Goal: Task Accomplishment & Management: Manage account settings

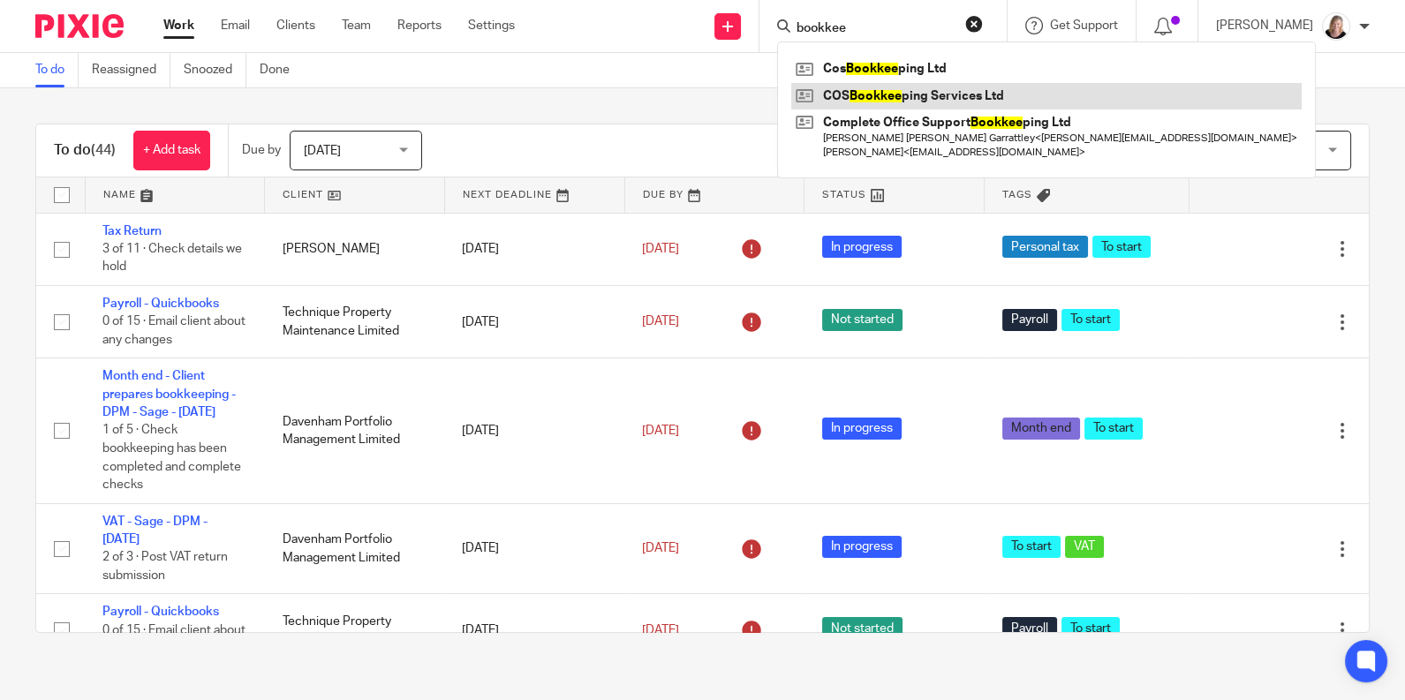
type input "bookkee"
click at [948, 98] on link at bounding box center [1046, 96] width 510 height 26
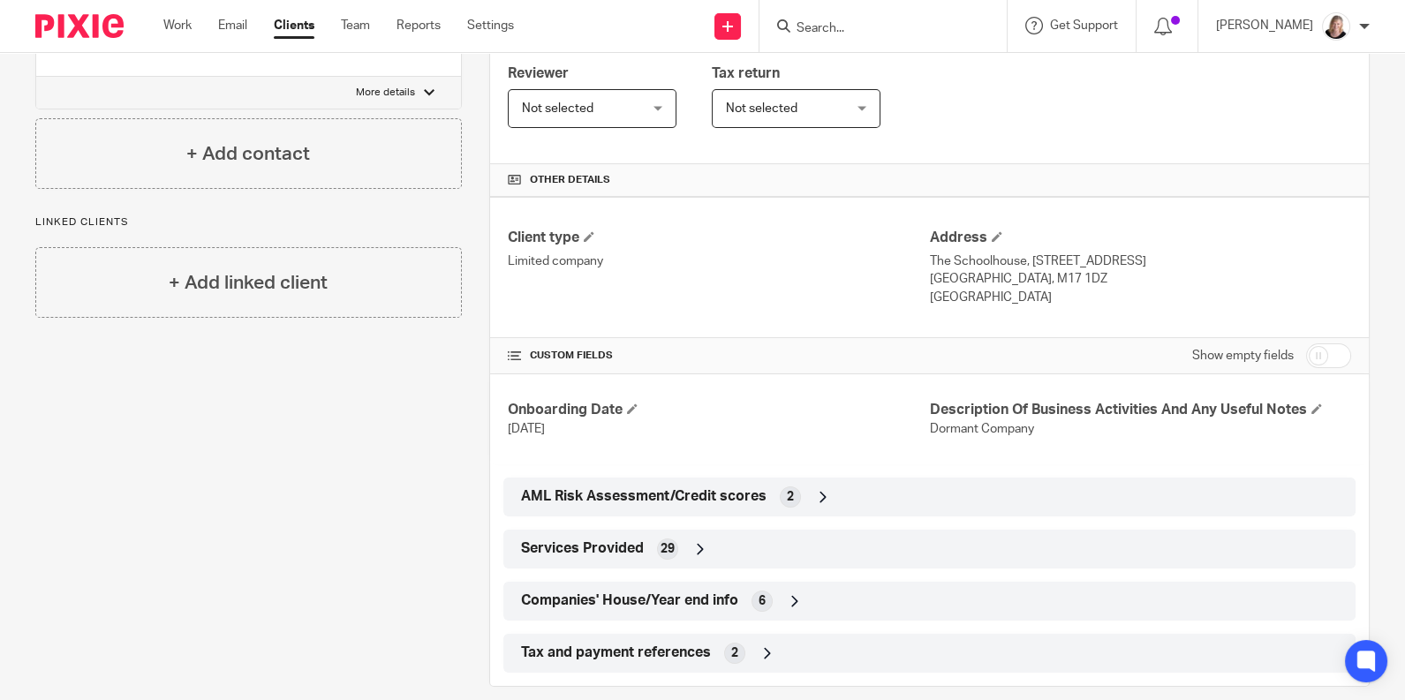
scroll to position [406, 0]
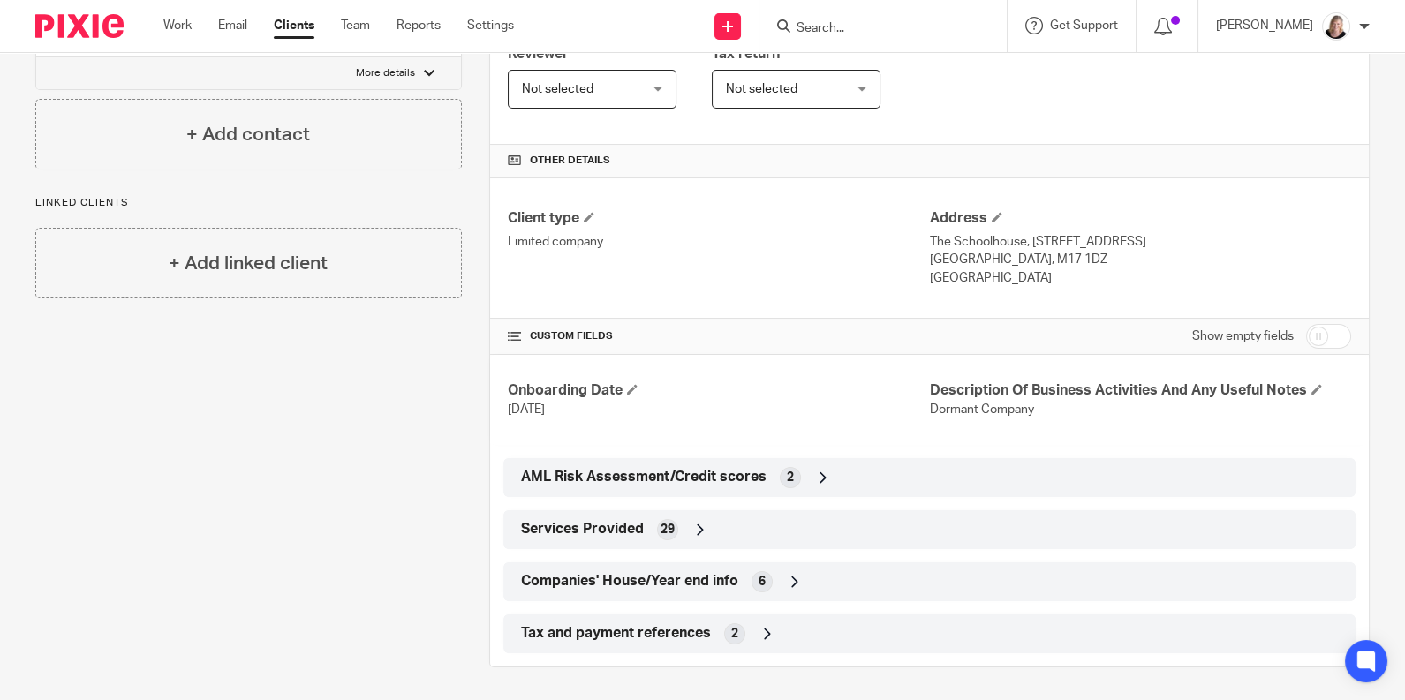
click at [789, 580] on icon at bounding box center [795, 582] width 18 height 18
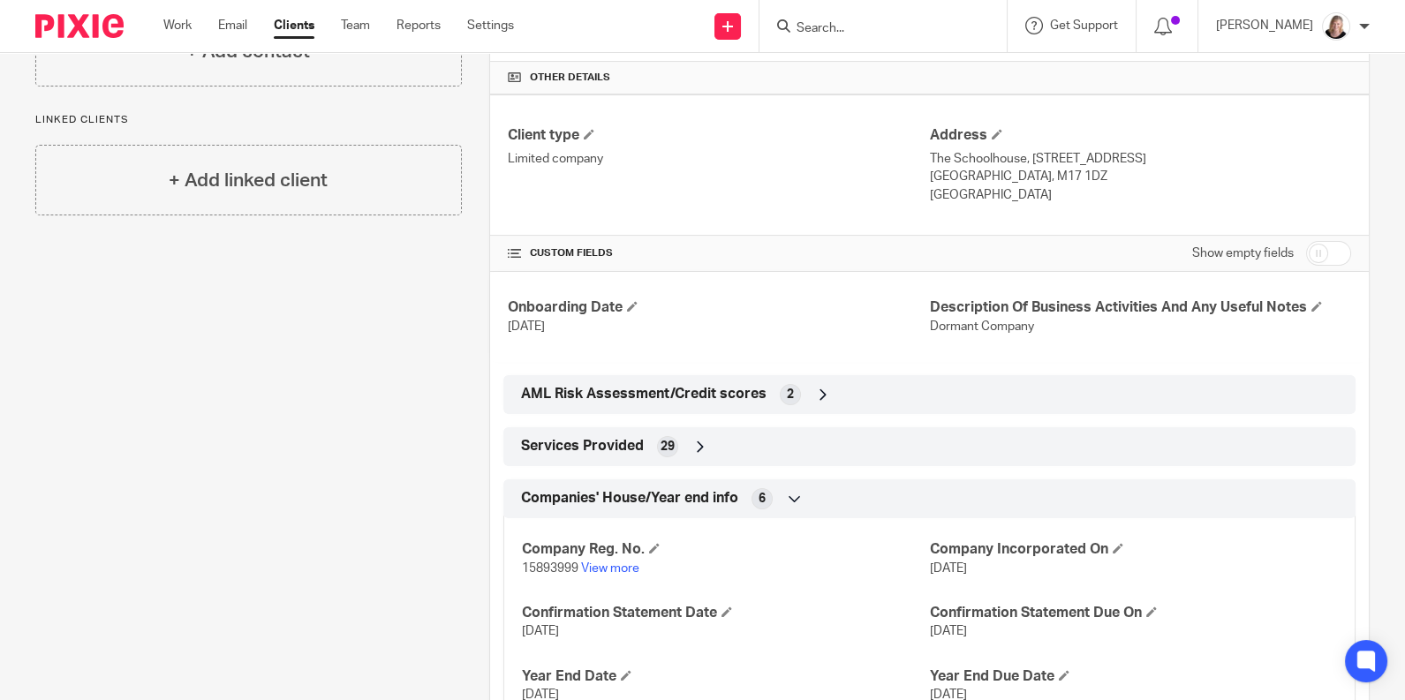
scroll to position [524, 0]
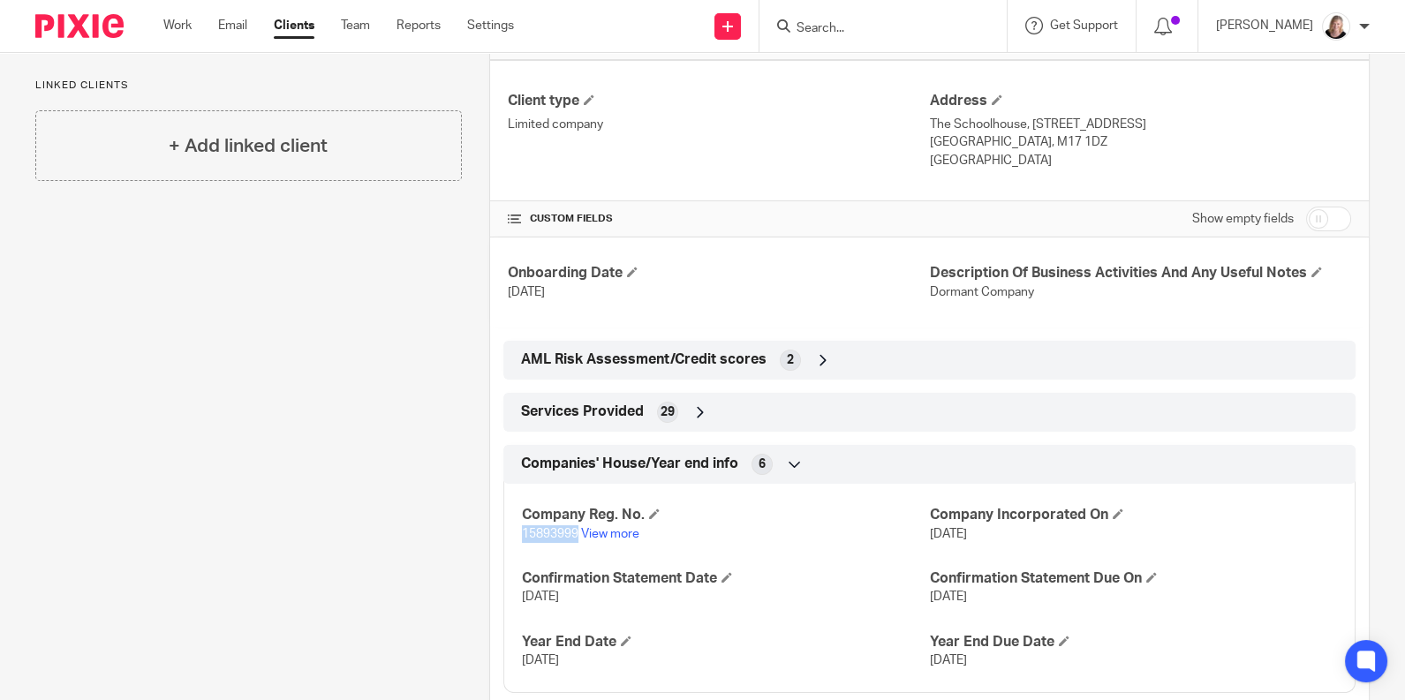
drag, startPoint x: 573, startPoint y: 530, endPoint x: 515, endPoint y: 539, distance: 58.9
click at [522, 537] on span "15893999" at bounding box center [550, 534] width 57 height 12
copy span "15893999"
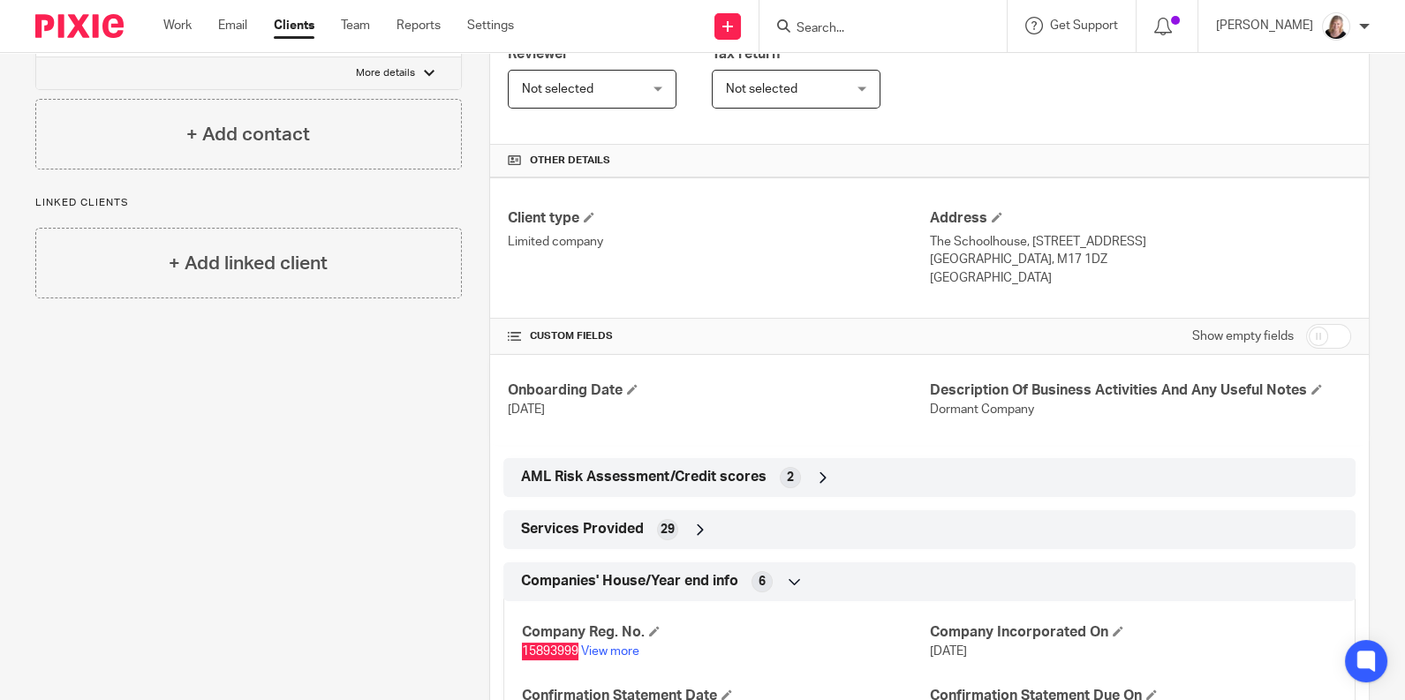
scroll to position [289, 0]
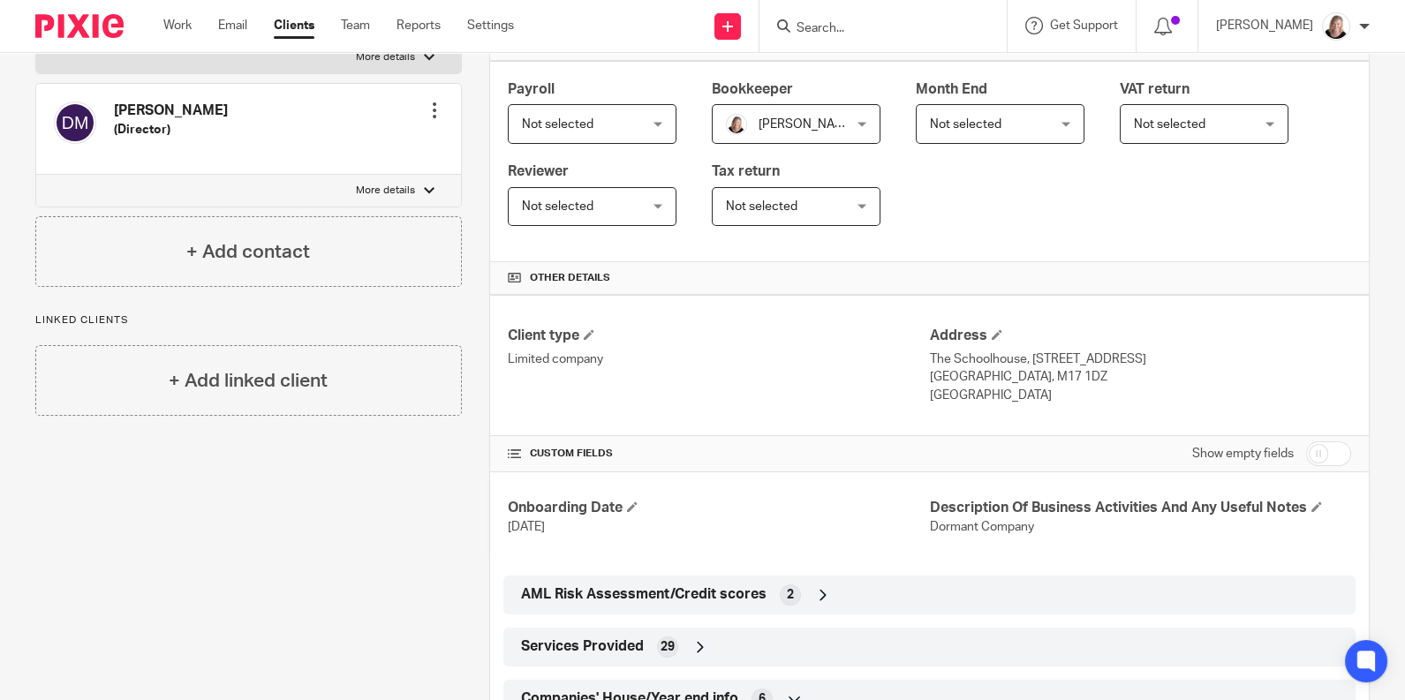
click at [693, 650] on icon at bounding box center [700, 647] width 18 height 18
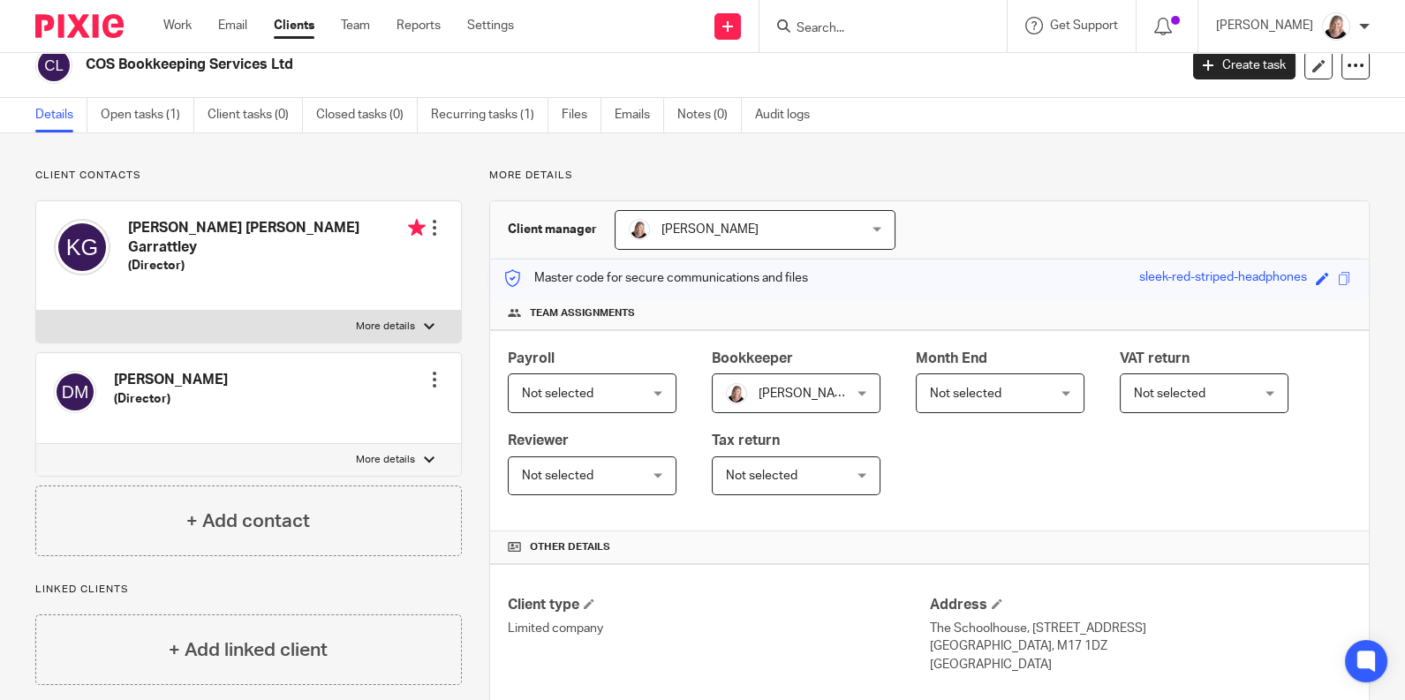
scroll to position [0, 0]
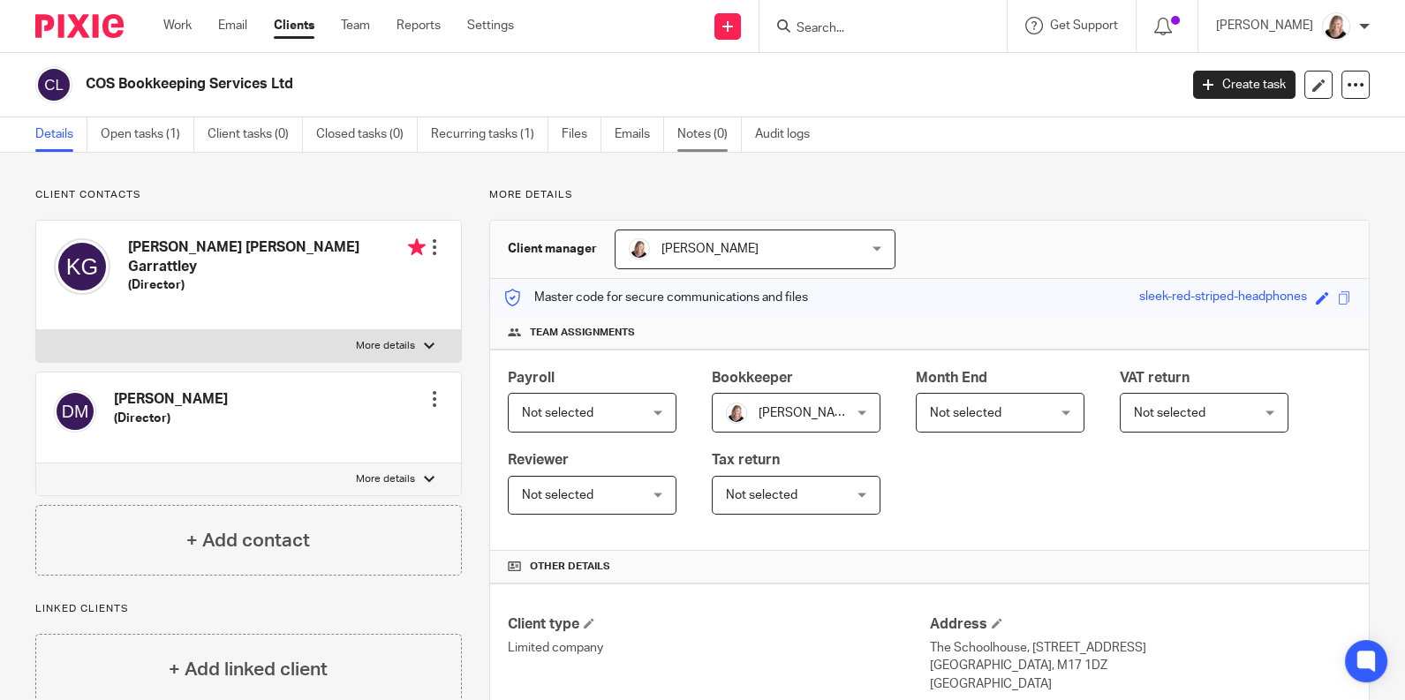
click at [692, 134] on link "Notes (0)" at bounding box center [709, 134] width 64 height 34
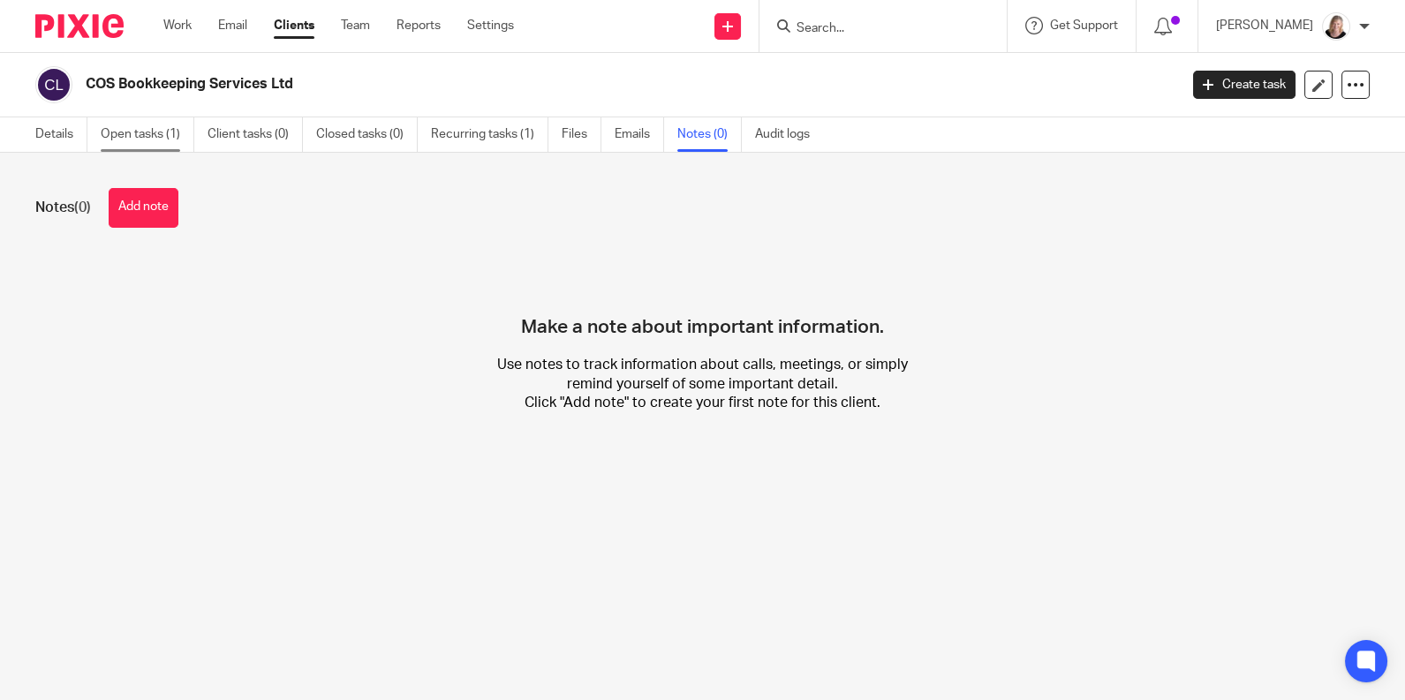
click at [151, 136] on link "Open tasks (1)" at bounding box center [148, 134] width 94 height 34
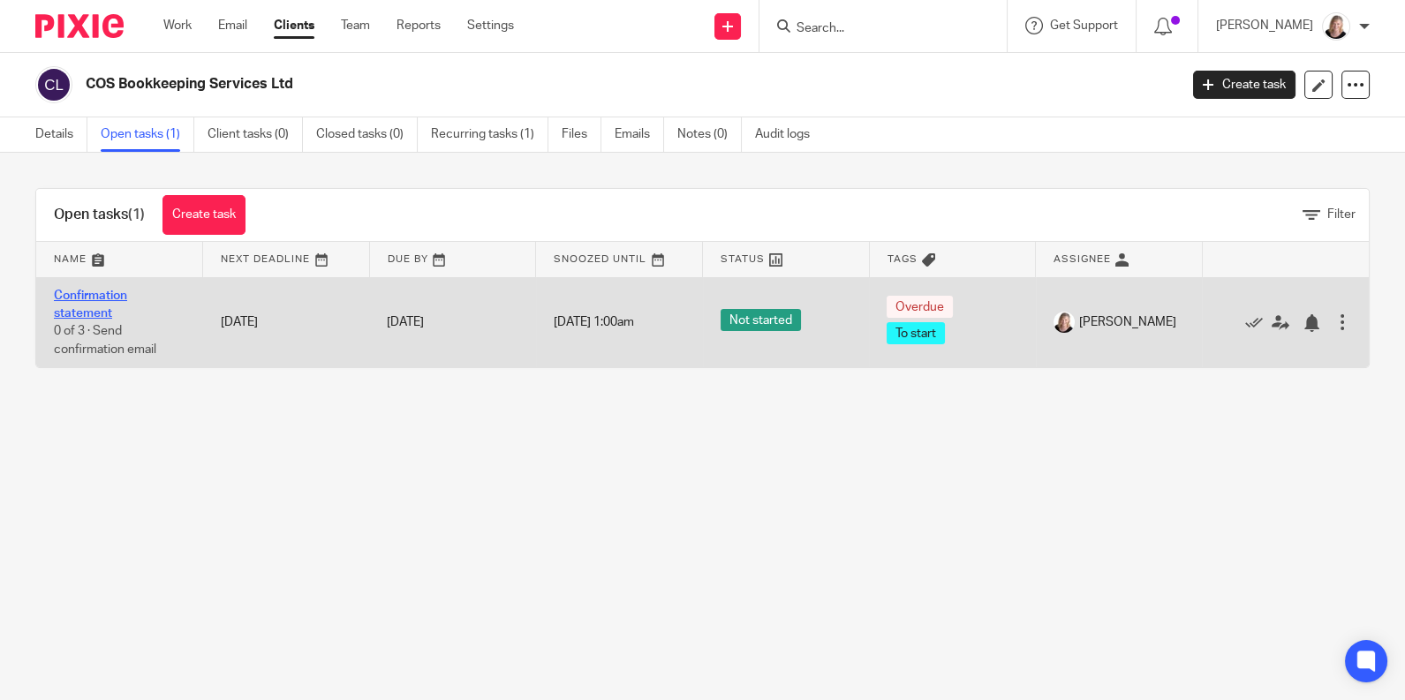
click at [104, 293] on link "Confirmation statement" at bounding box center [90, 305] width 73 height 30
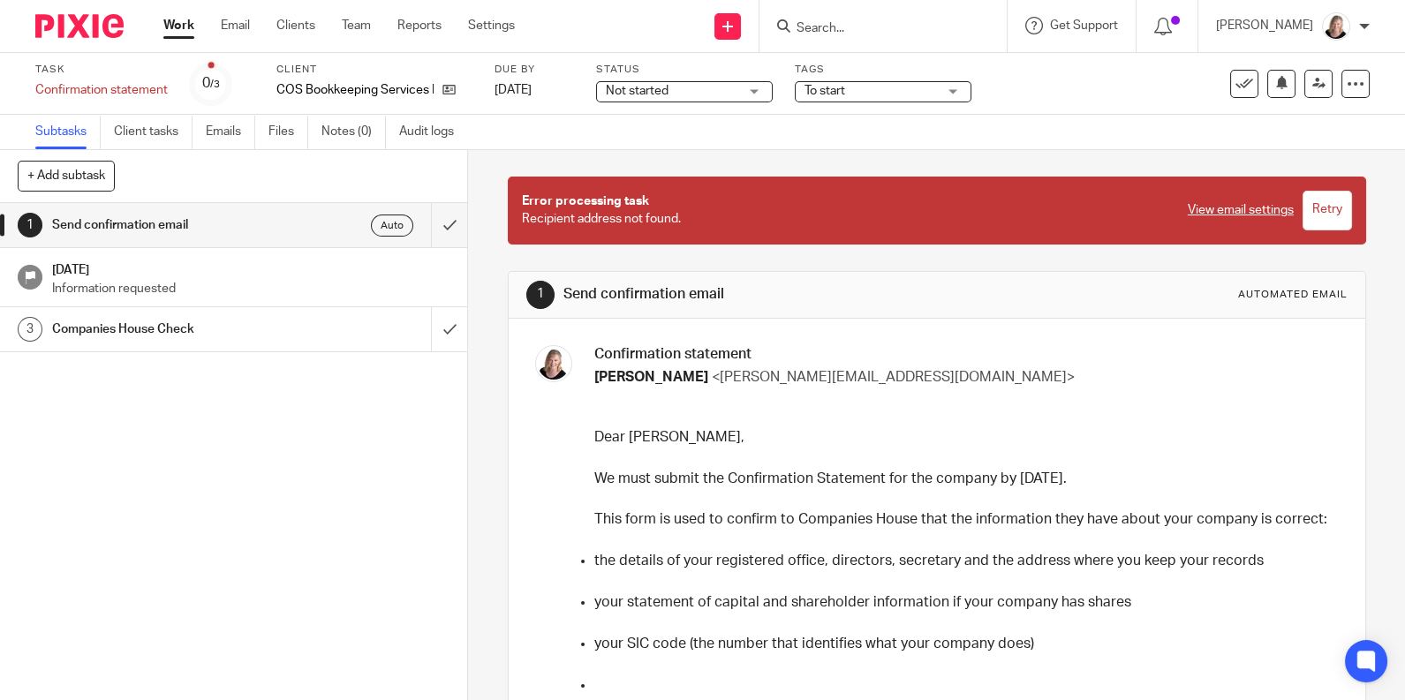
click at [1206, 213] on link "View email settings" at bounding box center [1241, 210] width 106 height 18
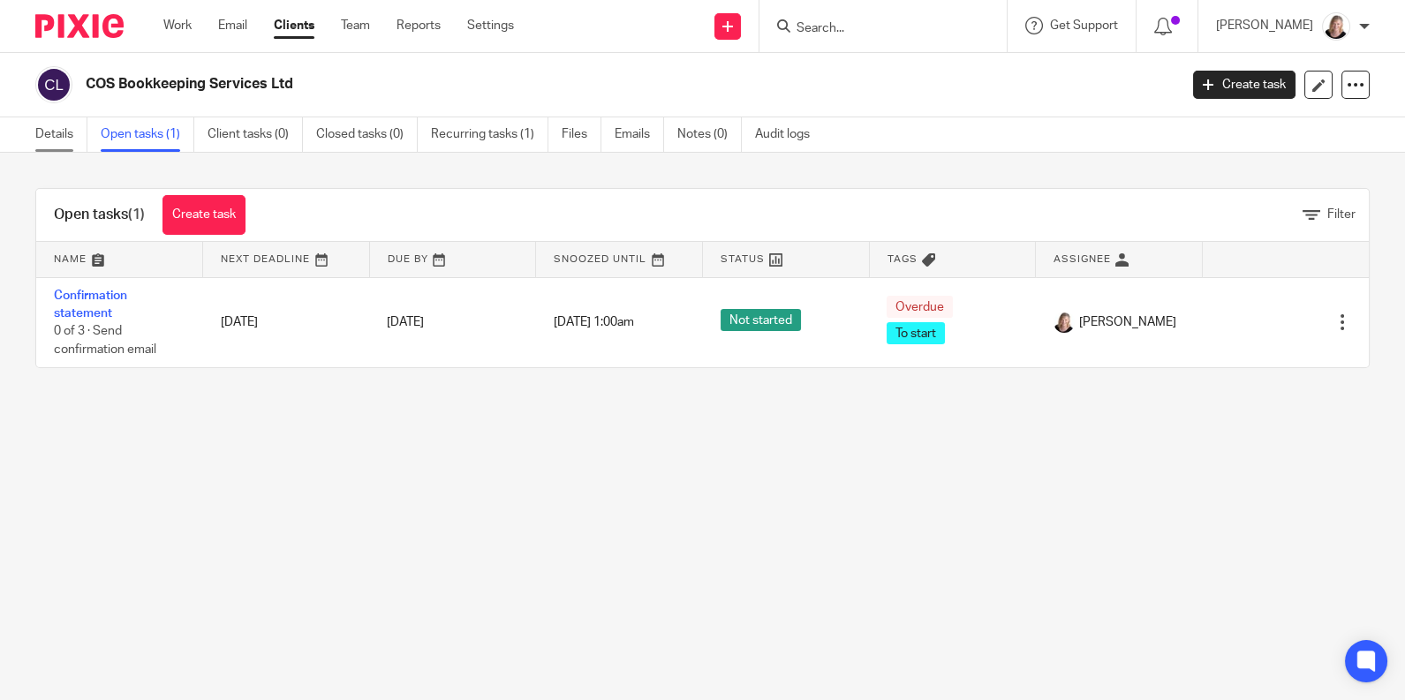
click at [56, 129] on link "Details" at bounding box center [61, 134] width 52 height 34
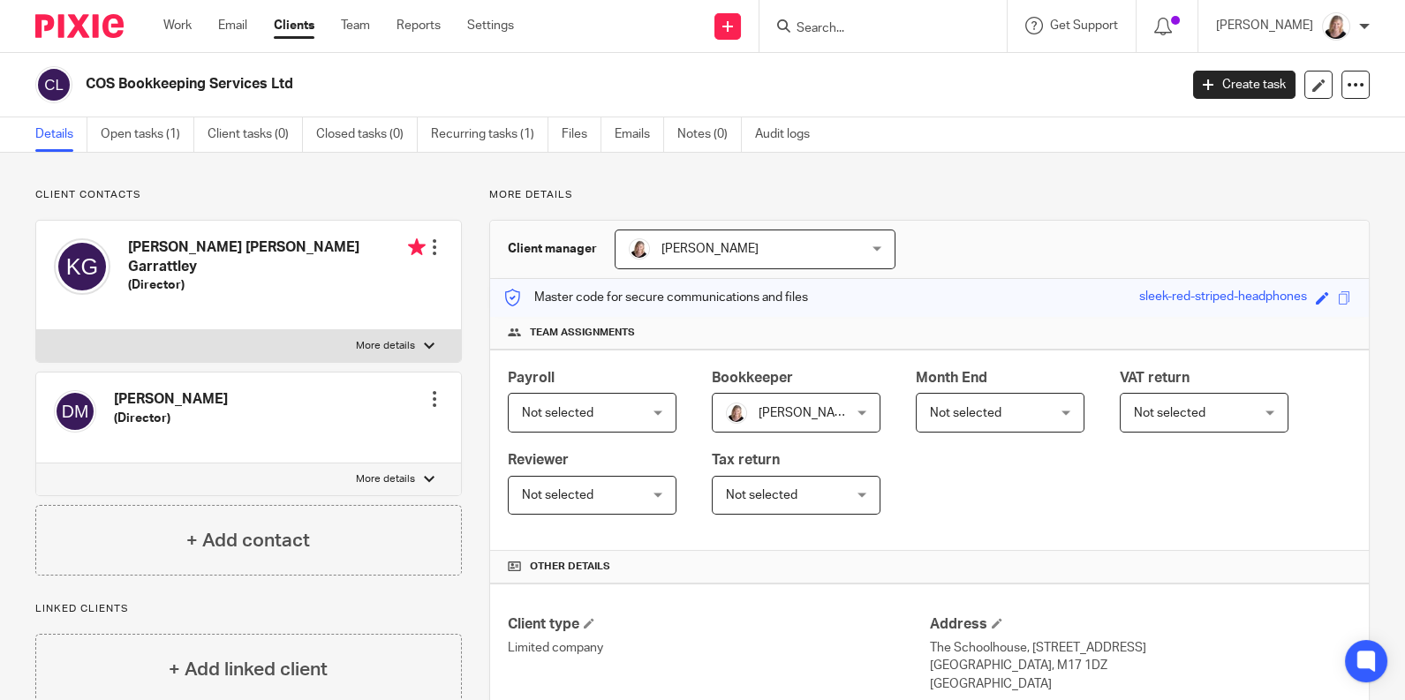
click at [429, 250] on div at bounding box center [435, 247] width 18 height 18
click at [340, 286] on link "Edit contact" at bounding box center [349, 287] width 169 height 26
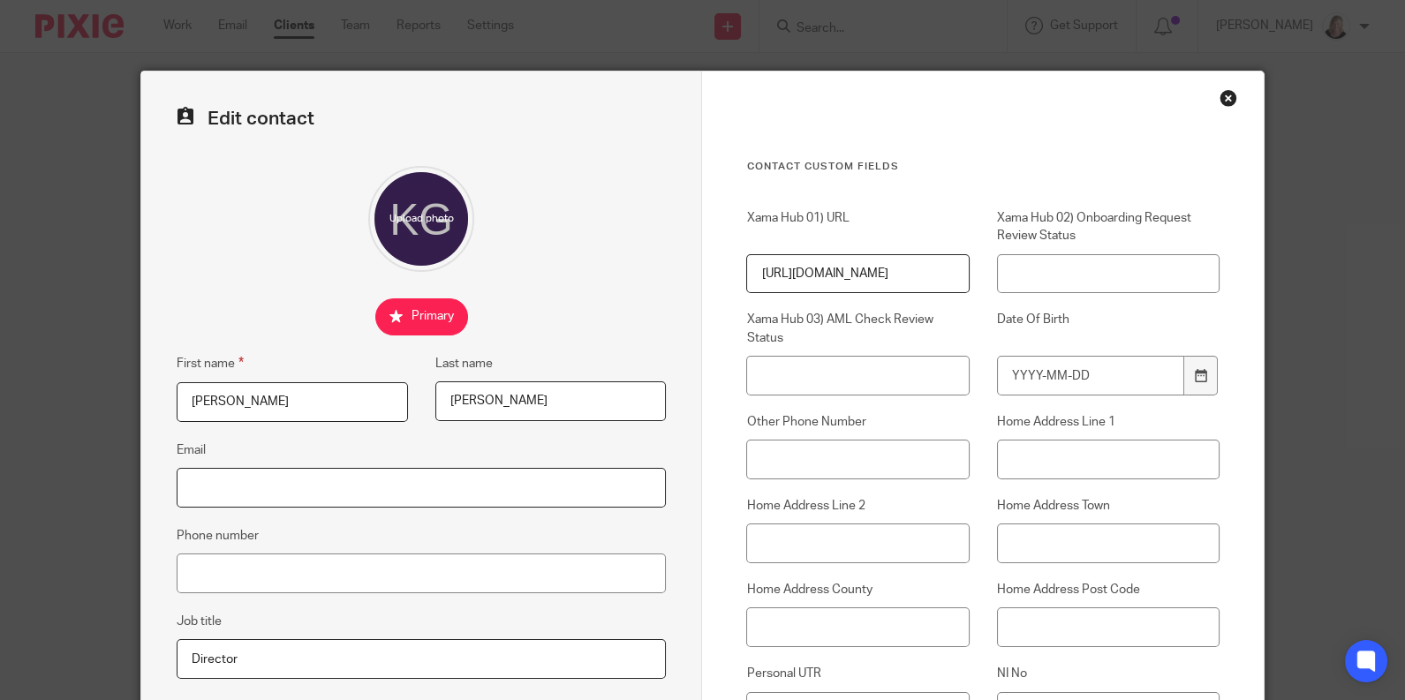
click at [297, 487] on input "Email" at bounding box center [421, 488] width 489 height 40
type input "karen@cosbookkeeping.co.uk"
type input "01618503355"
type input "Unit 9, The Schoolhouse"
type input "Second Avenue,"
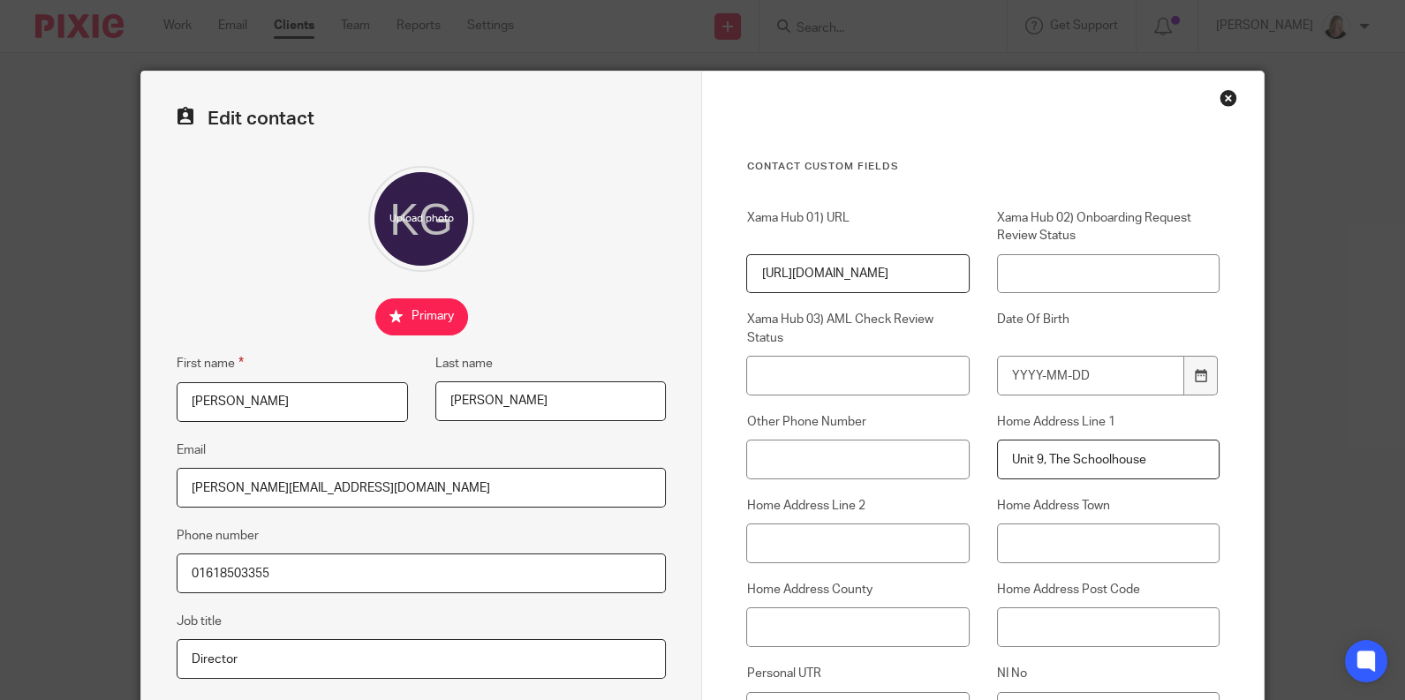
type input "Trafford Park"
type input "M17 1DZ"
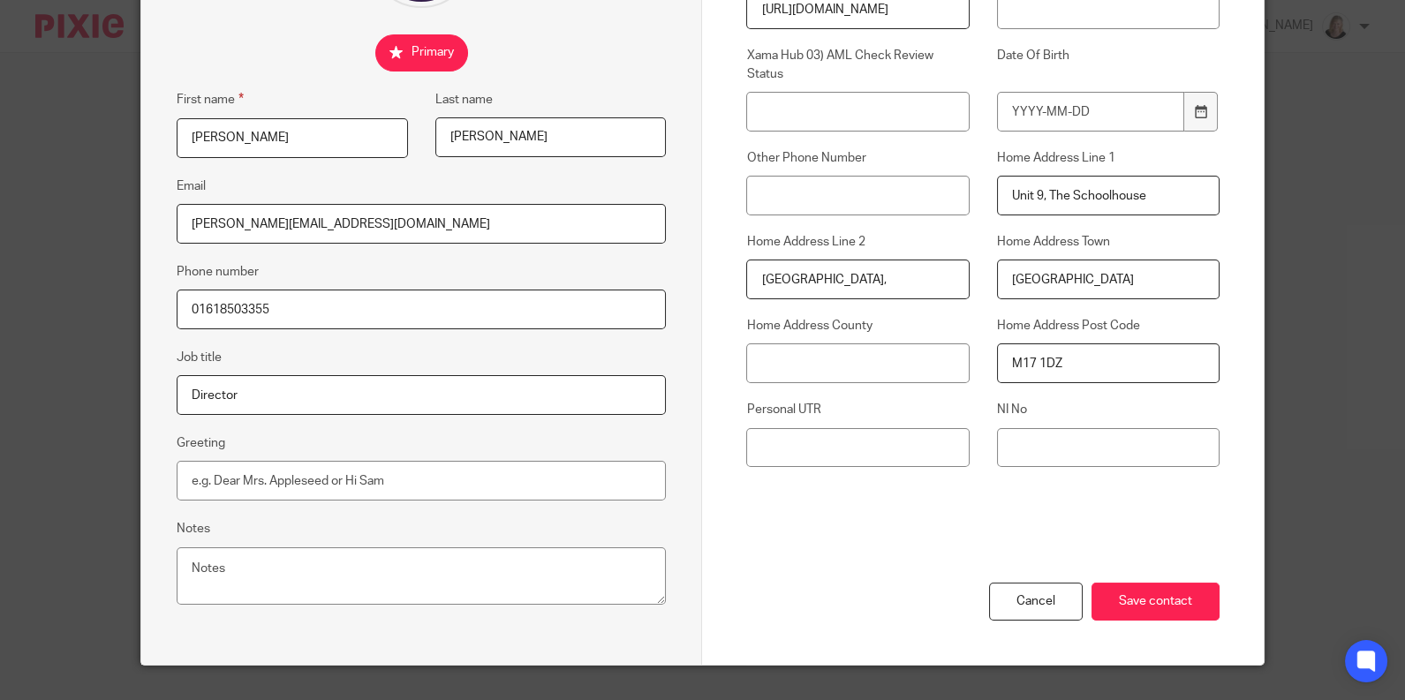
scroll to position [300, 0]
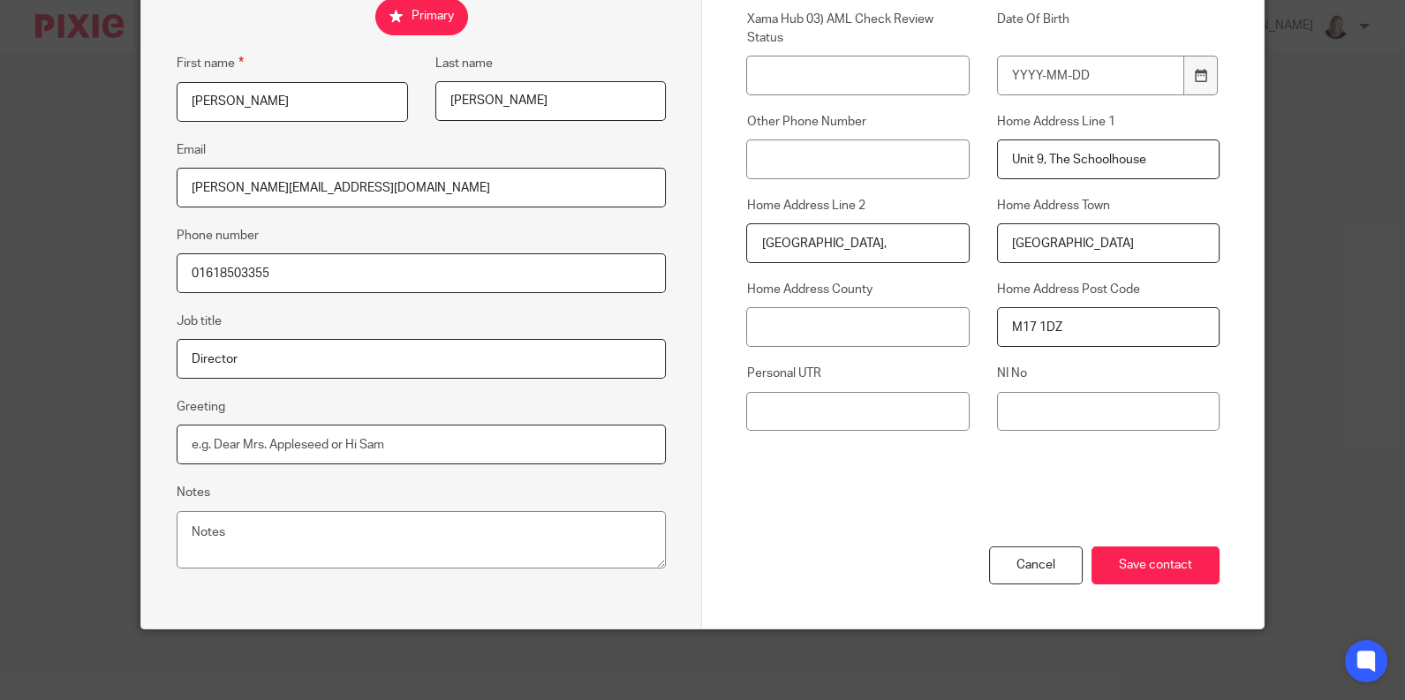
click at [390, 447] on input "Greeting" at bounding box center [421, 445] width 489 height 40
type input "Hi Karen"
click at [1137, 563] on input "Save contact" at bounding box center [1155, 566] width 128 height 38
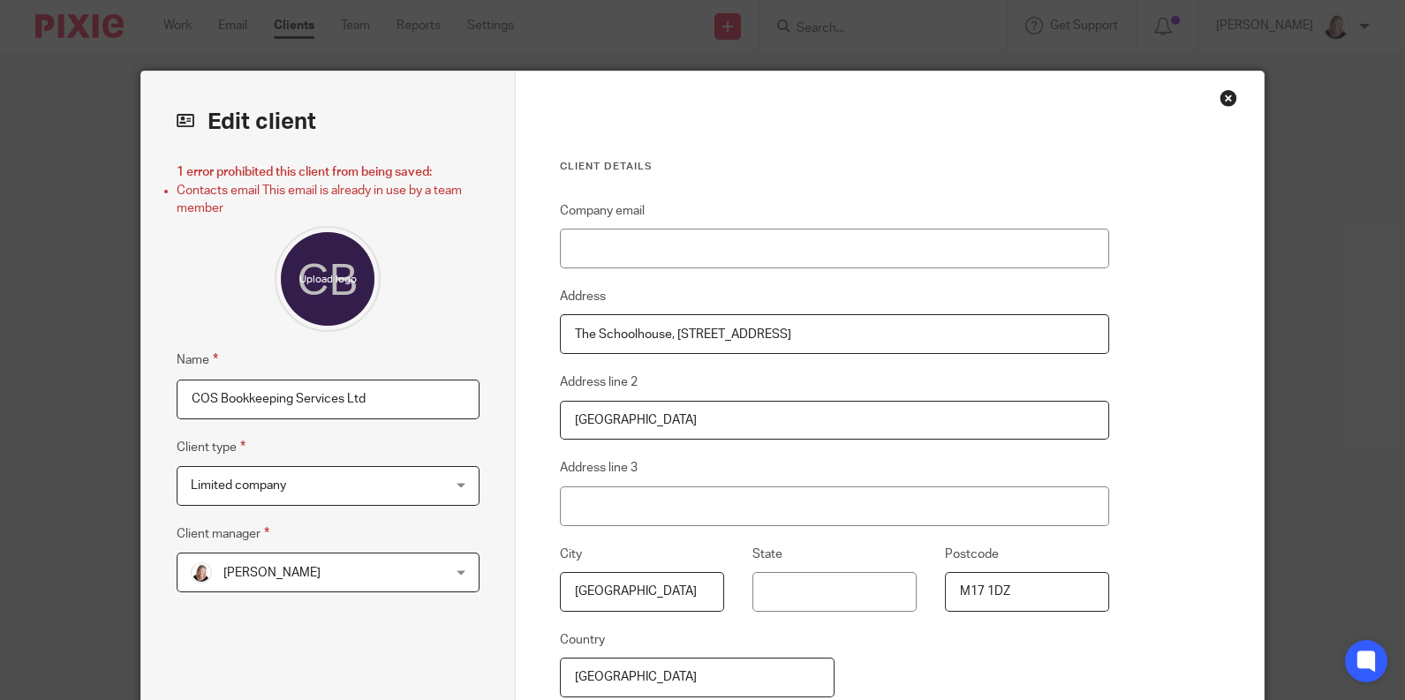
drag, startPoint x: 1221, startPoint y: 96, endPoint x: 1205, endPoint y: 102, distance: 16.8
click at [1221, 97] on div "Close this dialog window" at bounding box center [1229, 98] width 18 height 18
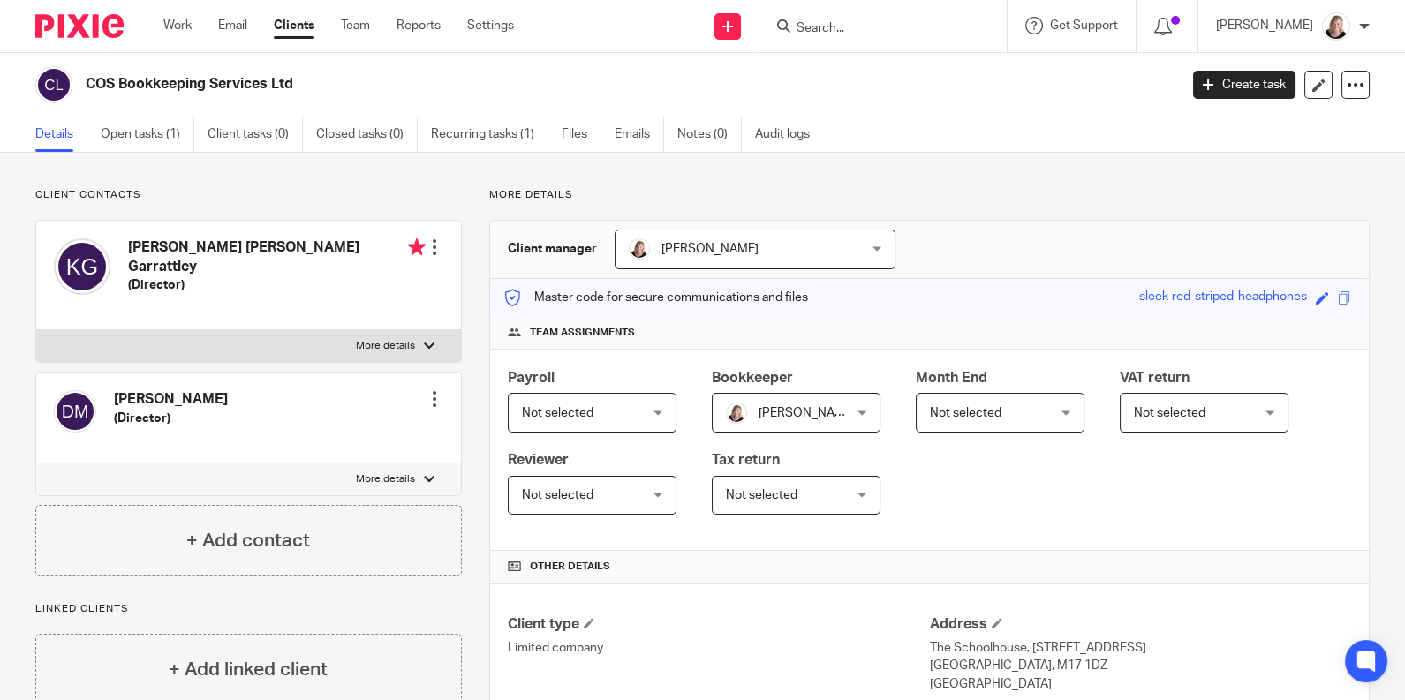
click at [429, 249] on div at bounding box center [435, 247] width 18 height 18
click at [329, 281] on link "Edit contact" at bounding box center [349, 287] width 169 height 26
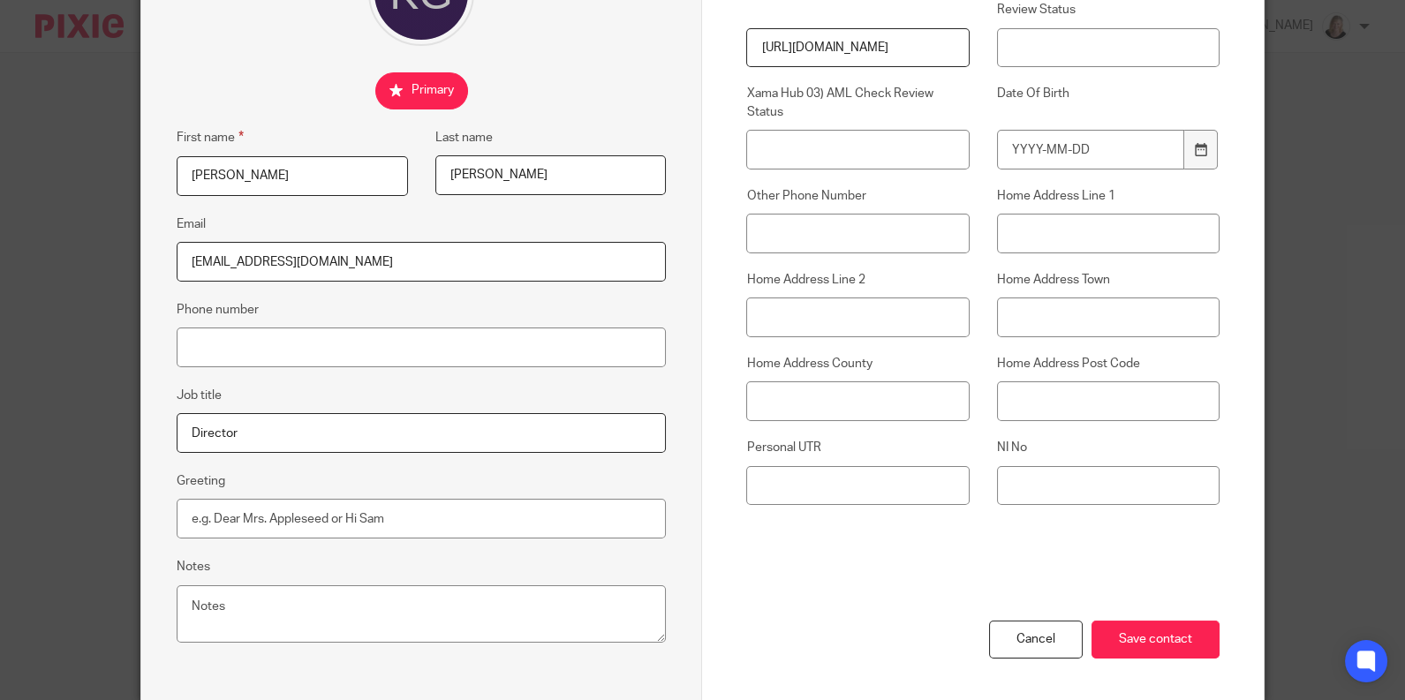
scroll to position [300, 0]
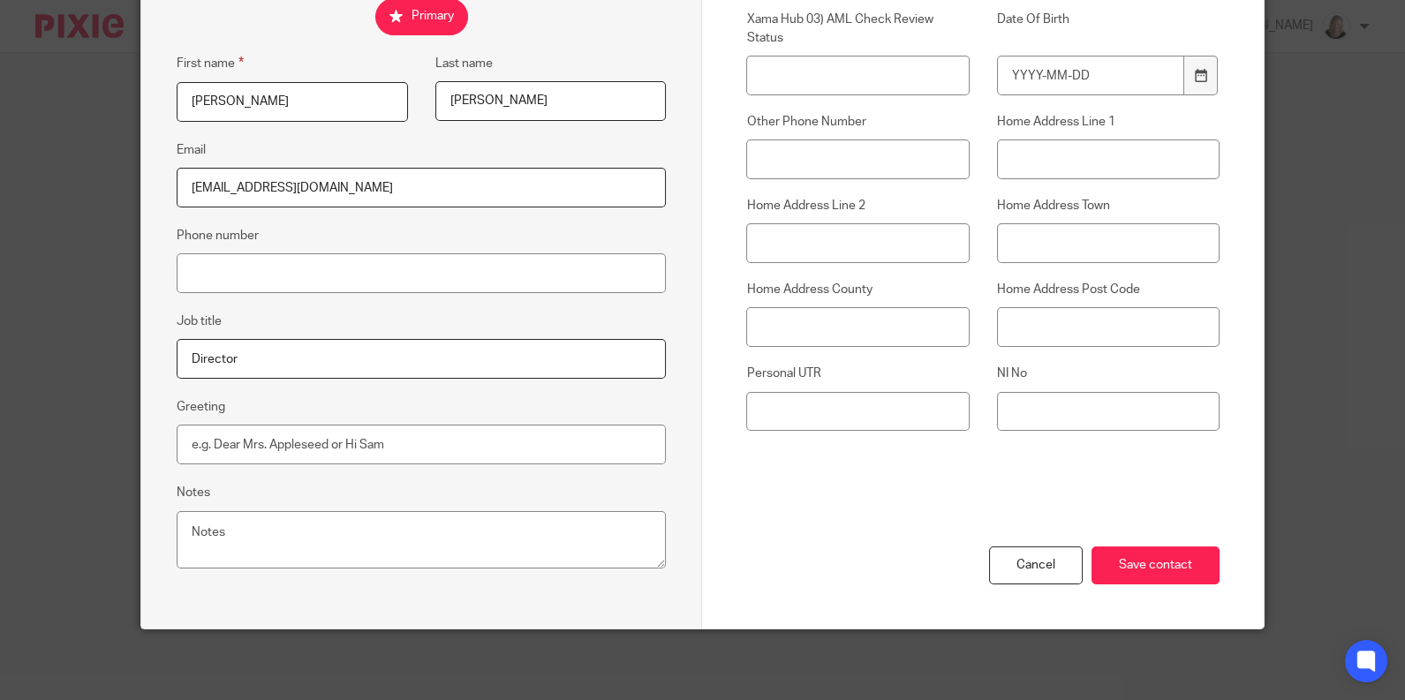
type input "[EMAIL_ADDRESS][DOMAIN_NAME]"
click at [294, 447] on input "Greeting" at bounding box center [421, 445] width 489 height 40
click at [231, 450] on input "Greeting" at bounding box center [421, 445] width 489 height 40
type input "Hi Karen"
click at [1145, 567] on input "Save contact" at bounding box center [1155, 566] width 128 height 38
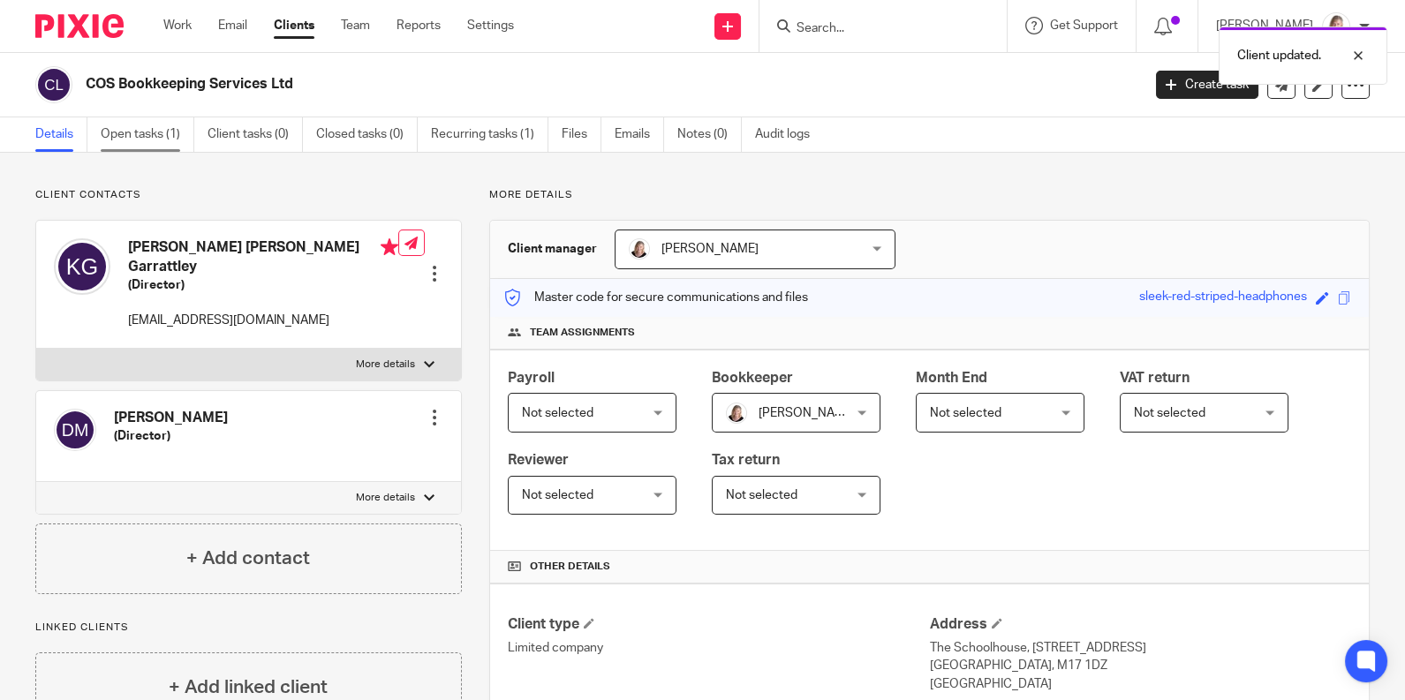
click at [121, 140] on link "Open tasks (1)" at bounding box center [148, 134] width 94 height 34
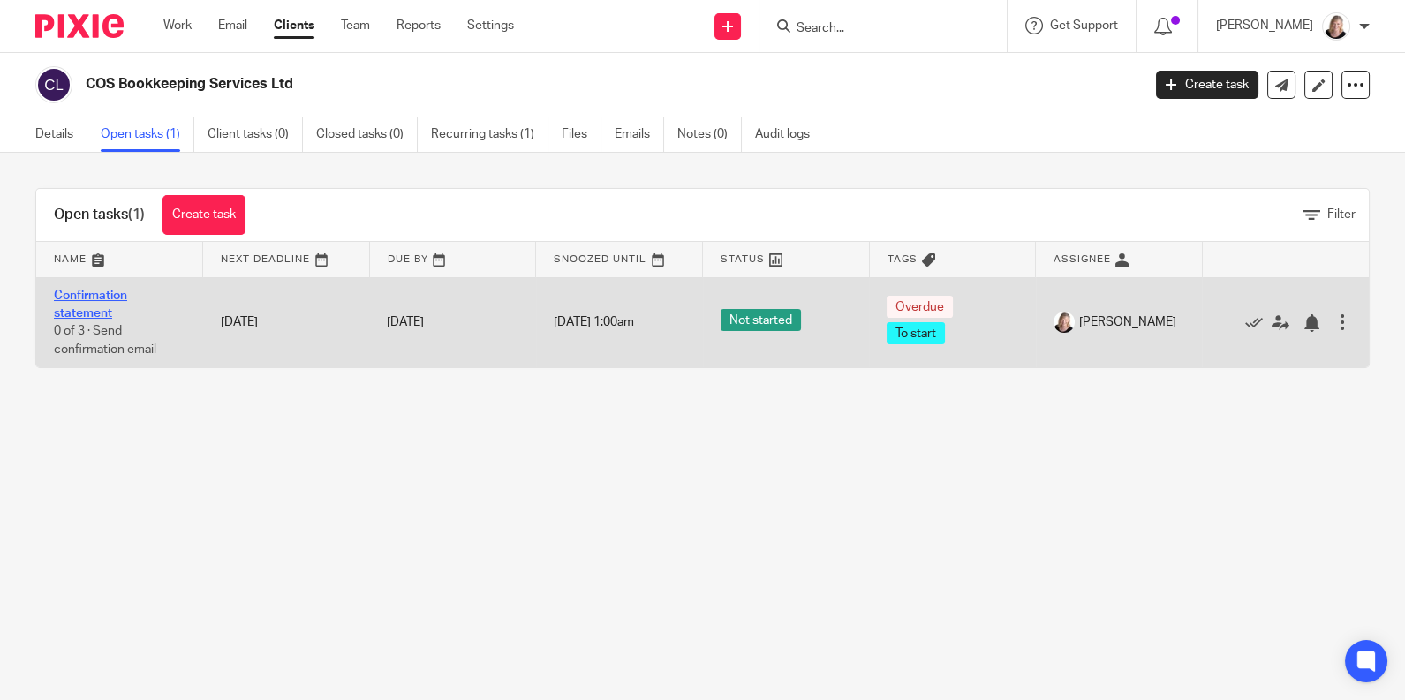
click at [72, 313] on link "Confirmation statement" at bounding box center [90, 305] width 73 height 30
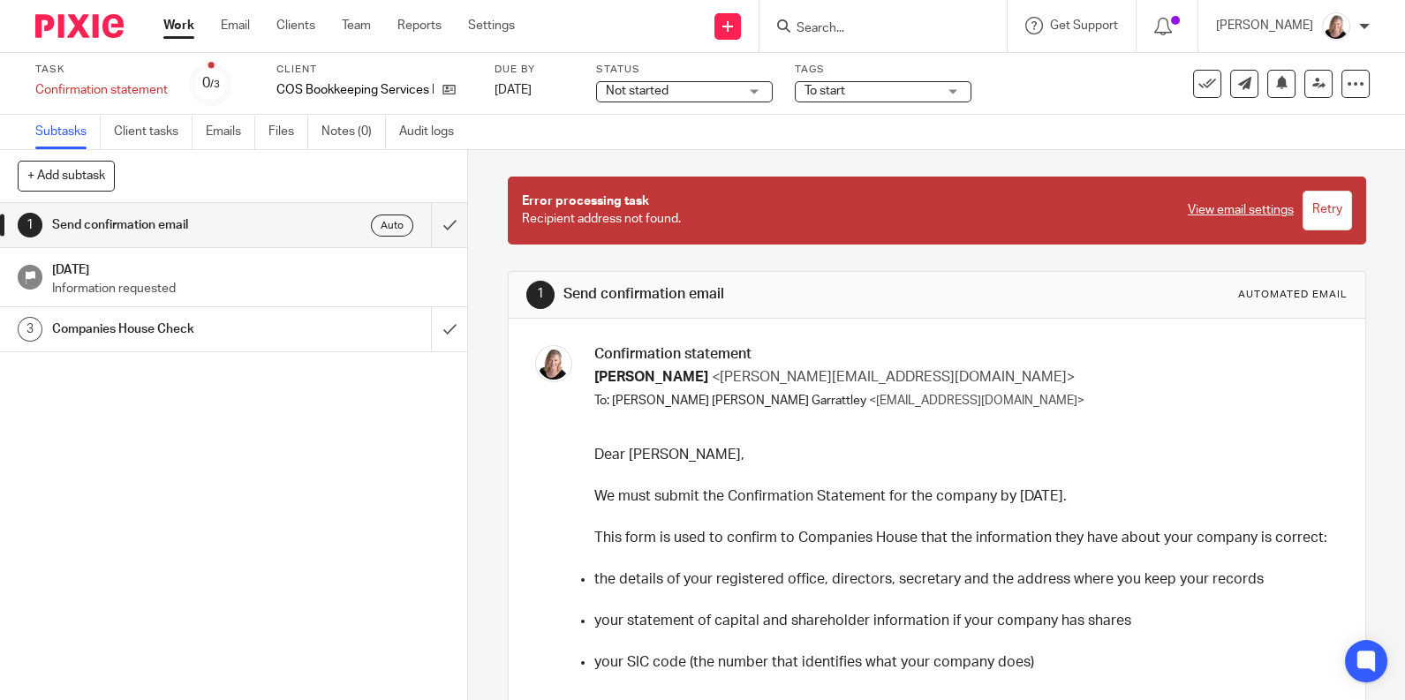
click at [1303, 216] on input "Retry" at bounding box center [1327, 211] width 49 height 40
click at [1337, 26] on img at bounding box center [1336, 26] width 28 height 28
drag, startPoint x: 1294, startPoint y: 124, endPoint x: 949, endPoint y: 0, distance: 365.9
click at [1293, 124] on span "Logout" at bounding box center [1288, 123] width 40 height 12
